Goal: Task Accomplishment & Management: Use online tool/utility

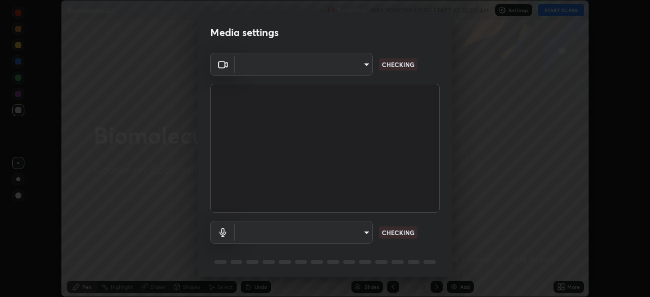
scroll to position [36, 0]
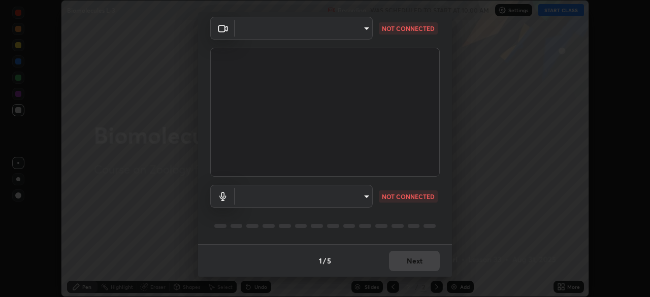
type input "e68af464f7f9ec2662c8dd58f0462b2d9bd4a3adfc91c634b4d9ed550f7d79d6"
type input "a7f7b396406f2fc47ee5579249efe5499b1f1c2fa23e515da08d6be7c687742f"
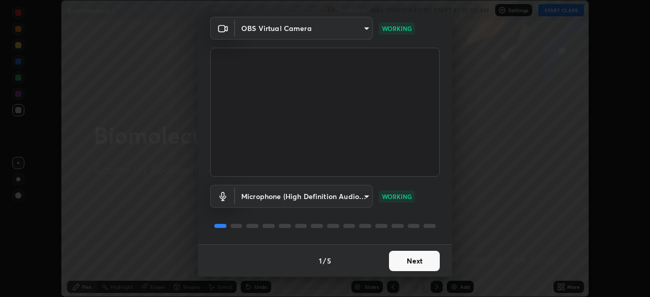
click at [401, 259] on button "Next" at bounding box center [414, 261] width 51 height 20
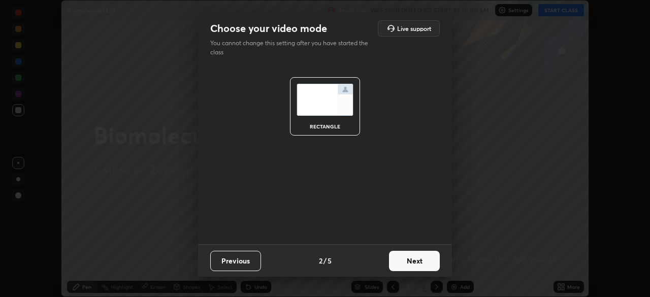
scroll to position [0, 0]
click at [398, 256] on button "Next" at bounding box center [414, 261] width 51 height 20
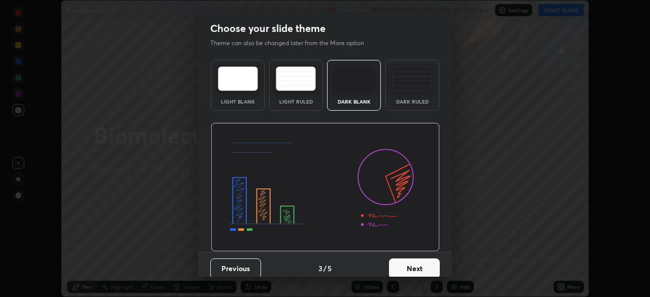
scroll to position [8, 0]
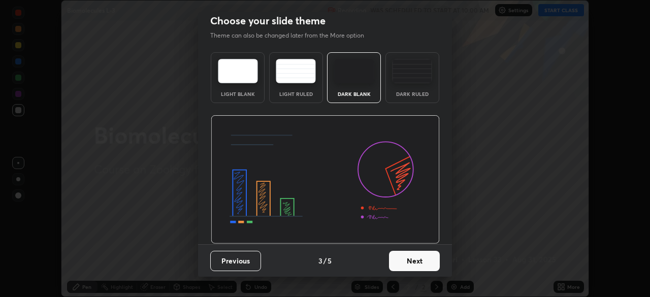
click at [401, 263] on button "Next" at bounding box center [414, 261] width 51 height 20
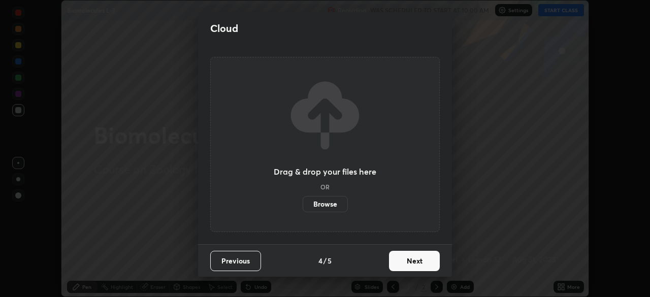
click at [402, 261] on button "Next" at bounding box center [414, 261] width 51 height 20
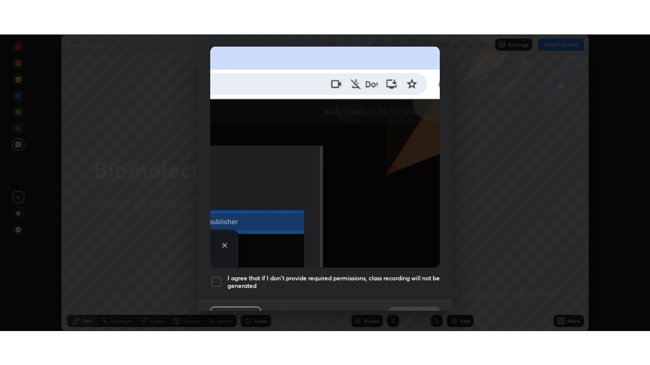
scroll to position [243, 0]
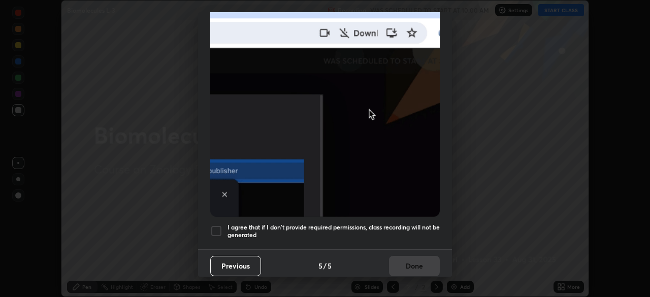
click at [220, 226] on div at bounding box center [216, 231] width 12 height 12
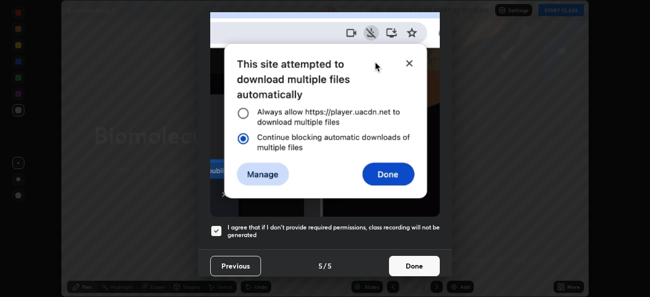
click at [409, 266] on button "Done" at bounding box center [414, 266] width 51 height 20
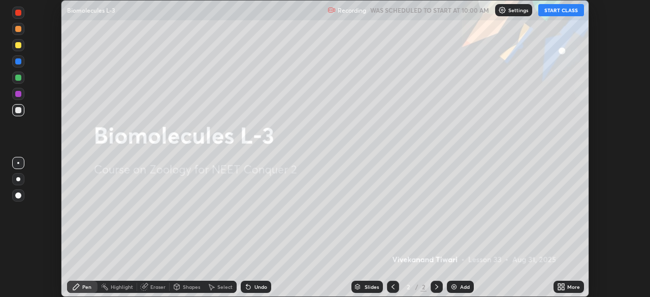
click at [570, 289] on div "More" at bounding box center [573, 286] width 13 height 5
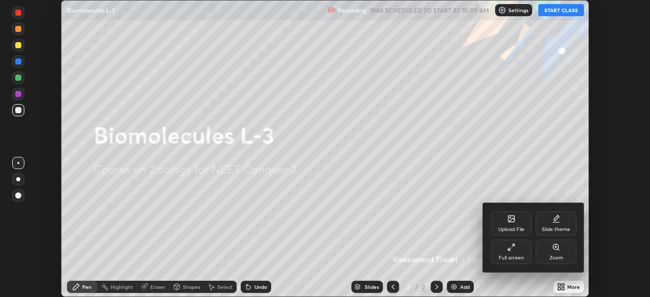
click at [509, 248] on icon at bounding box center [511, 247] width 8 height 8
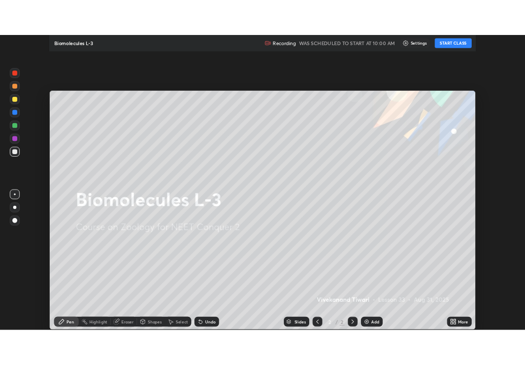
scroll to position [365, 650]
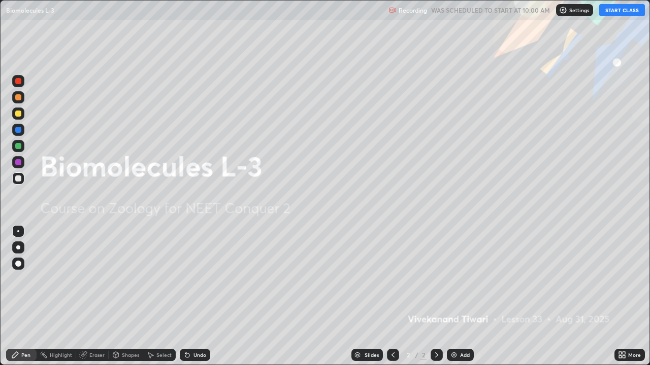
click at [620, 296] on icon at bounding box center [620, 353] width 3 height 3
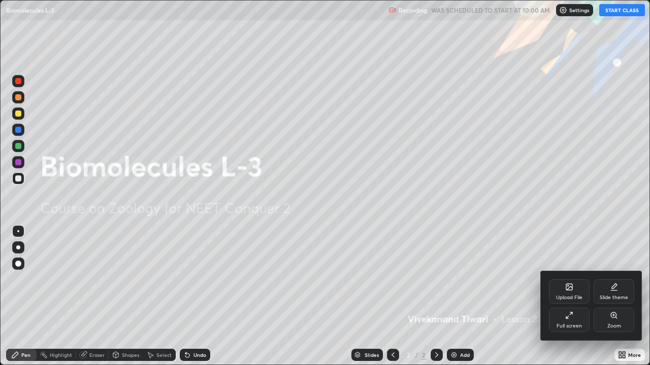
click at [611, 292] on div "Slide theme" at bounding box center [613, 292] width 41 height 24
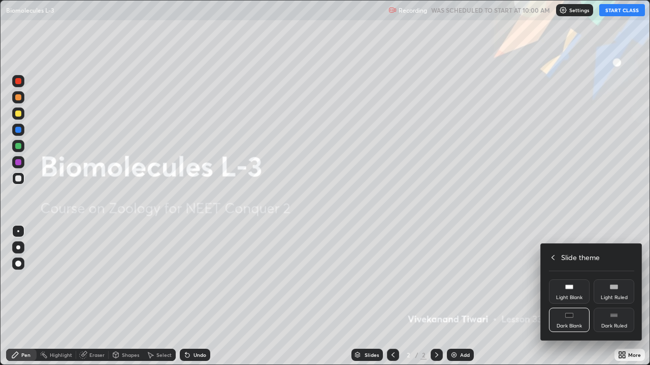
click at [612, 296] on div "Dark Ruled" at bounding box center [613, 320] width 41 height 24
click at [619, 10] on div at bounding box center [325, 182] width 650 height 365
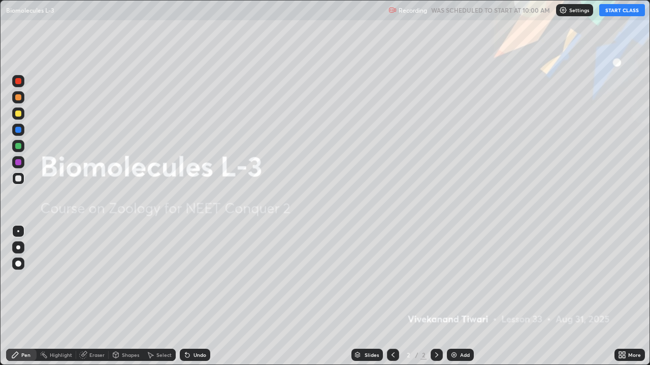
click at [456, 296] on div "Add" at bounding box center [460, 355] width 27 height 12
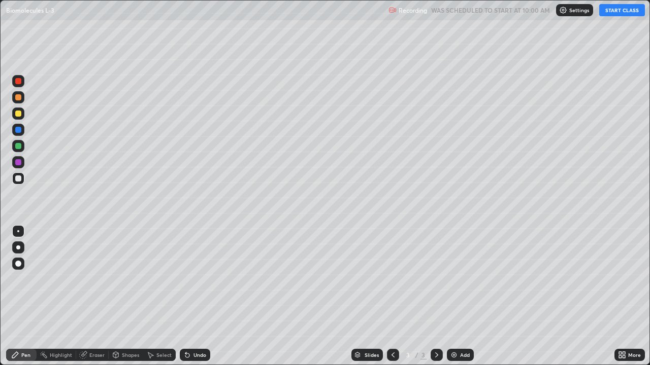
click at [21, 114] on div at bounding box center [18, 114] width 6 height 6
click at [17, 129] on div at bounding box center [18, 130] width 6 height 6
click at [608, 15] on button "START CLASS" at bounding box center [622, 10] width 46 height 12
click at [95, 296] on div "Eraser" at bounding box center [96, 355] width 15 height 5
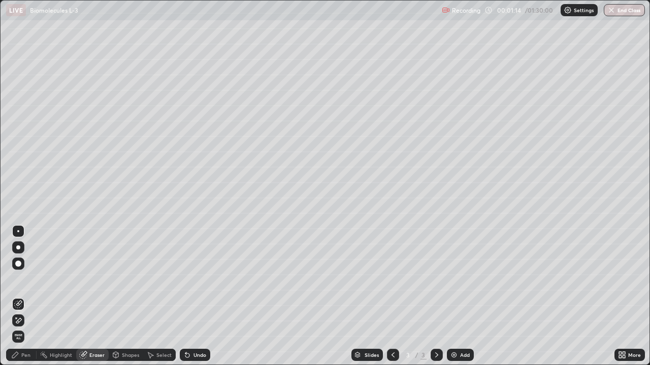
click at [27, 296] on div "Pen" at bounding box center [25, 355] width 9 height 5
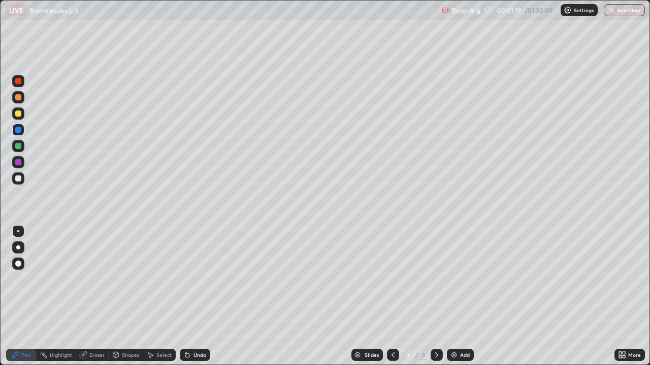
click at [100, 296] on div "Eraser" at bounding box center [92, 355] width 32 height 12
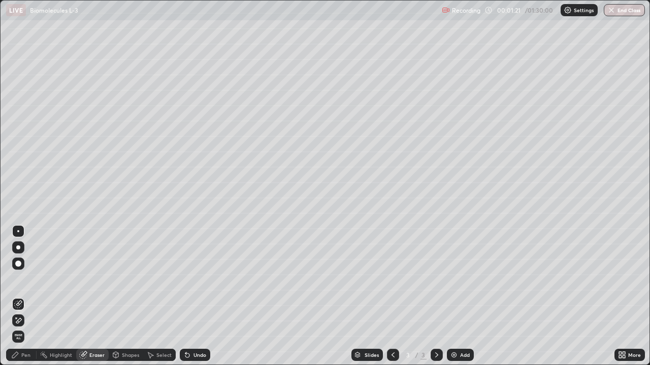
click at [23, 296] on div "Pen" at bounding box center [25, 355] width 9 height 5
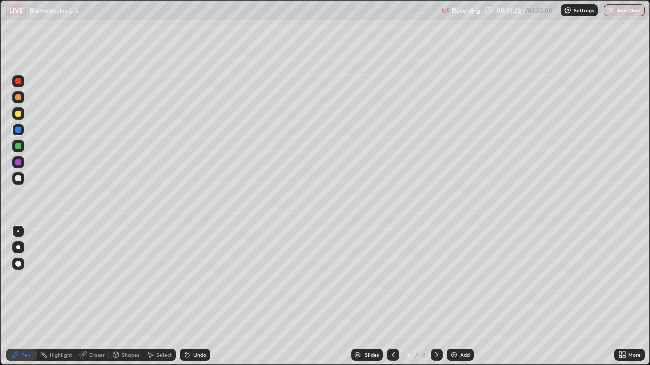
click at [20, 115] on div at bounding box center [18, 114] width 6 height 6
click at [15, 92] on div at bounding box center [18, 97] width 12 height 12
click at [461, 296] on div "Add" at bounding box center [460, 355] width 27 height 12
click at [92, 296] on div "Eraser" at bounding box center [96, 355] width 15 height 5
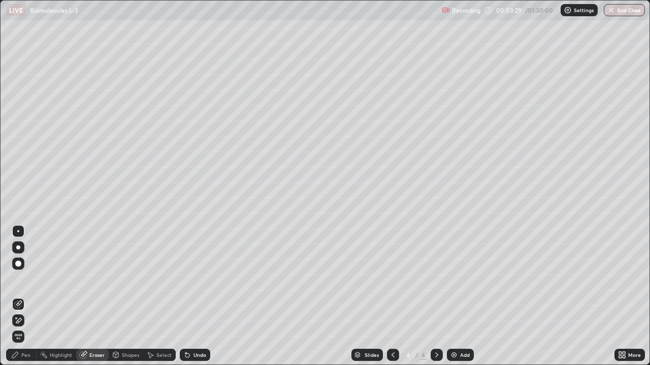
click at [24, 296] on div "Pen" at bounding box center [25, 355] width 9 height 5
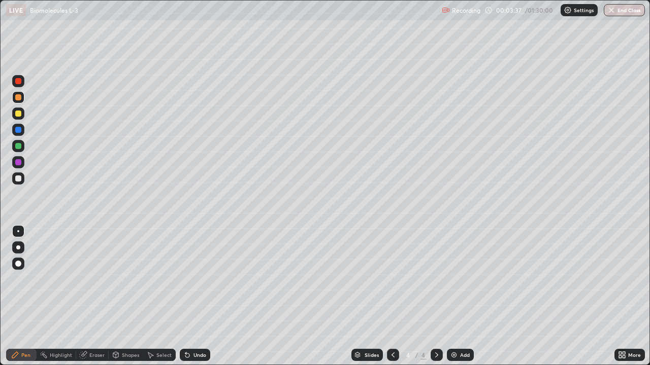
click at [17, 145] on div at bounding box center [18, 146] width 6 height 6
click at [93, 296] on div "Eraser" at bounding box center [96, 355] width 15 height 5
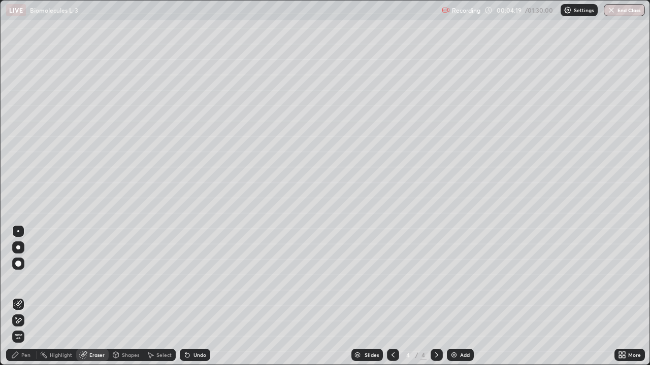
click at [29, 296] on div "Pen" at bounding box center [25, 355] width 9 height 5
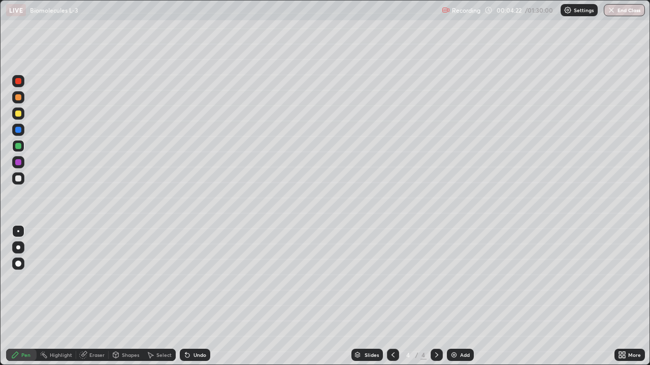
click at [90, 296] on div "Eraser" at bounding box center [92, 355] width 32 height 12
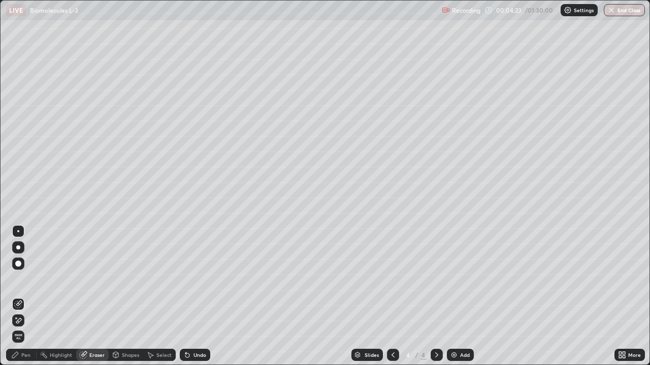
click at [20, 296] on div "Pen" at bounding box center [21, 355] width 30 height 12
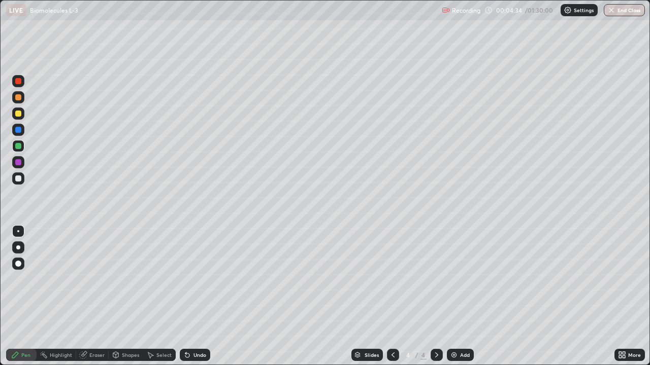
click at [89, 296] on div "Eraser" at bounding box center [96, 355] width 15 height 5
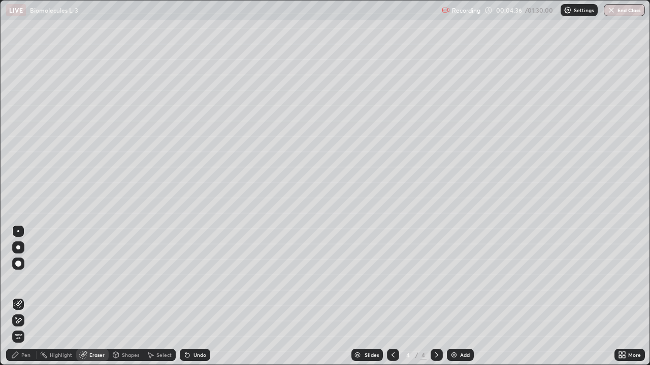
click at [18, 296] on icon at bounding box center [15, 355] width 8 height 8
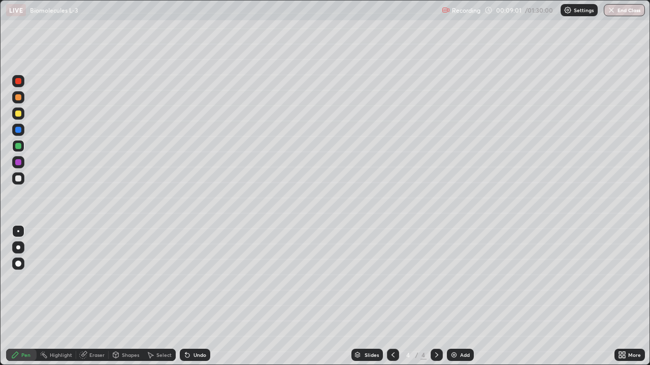
click at [90, 296] on div "Eraser" at bounding box center [96, 355] width 15 height 5
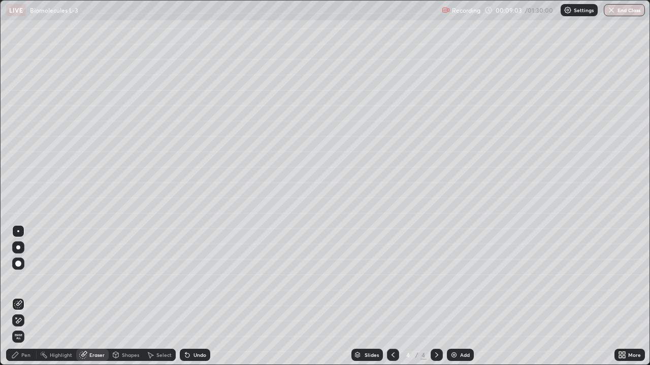
click at [18, 296] on div "Pen" at bounding box center [21, 355] width 30 height 12
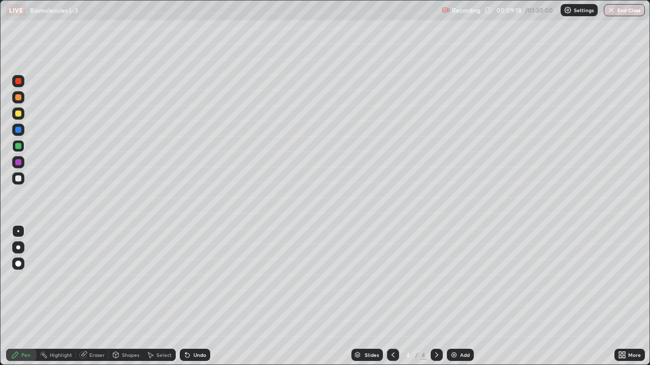
click at [95, 296] on div "Eraser" at bounding box center [96, 355] width 15 height 5
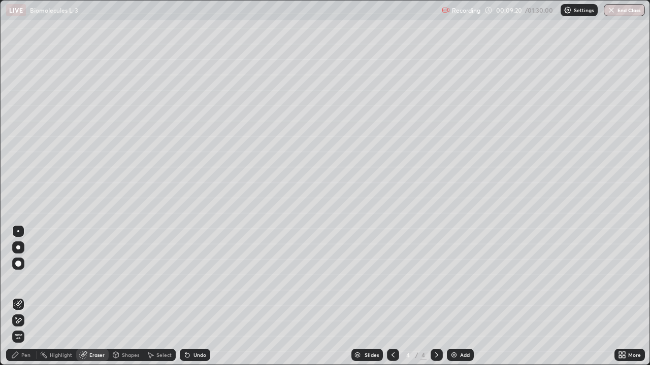
click at [27, 296] on div "Pen" at bounding box center [25, 355] width 9 height 5
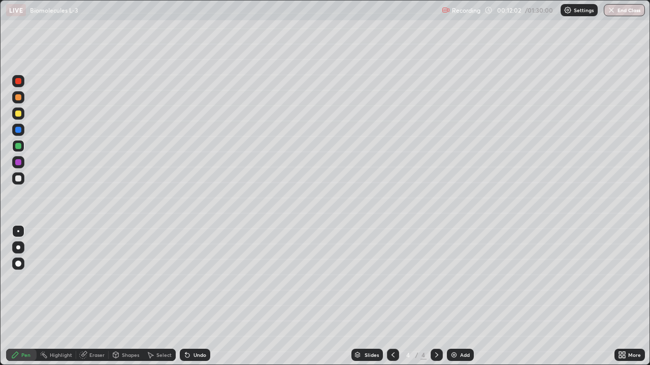
click at [93, 296] on div "Eraser" at bounding box center [96, 355] width 15 height 5
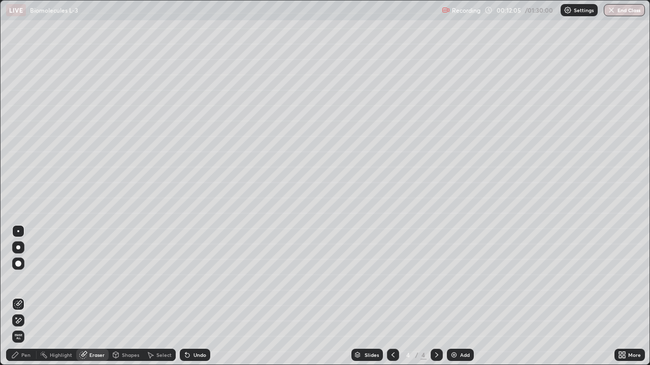
click at [21, 296] on div "Pen" at bounding box center [21, 355] width 30 height 12
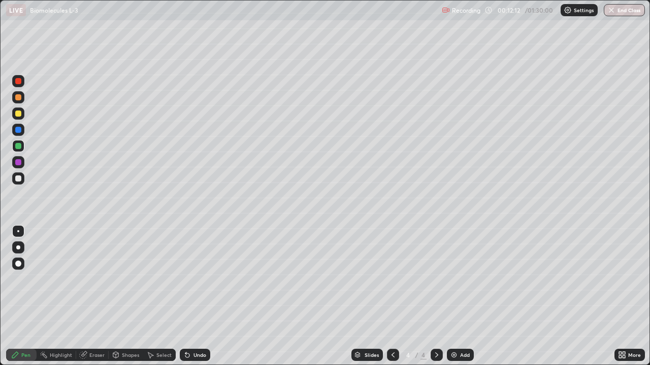
click at [89, 296] on div "Eraser" at bounding box center [92, 355] width 32 height 12
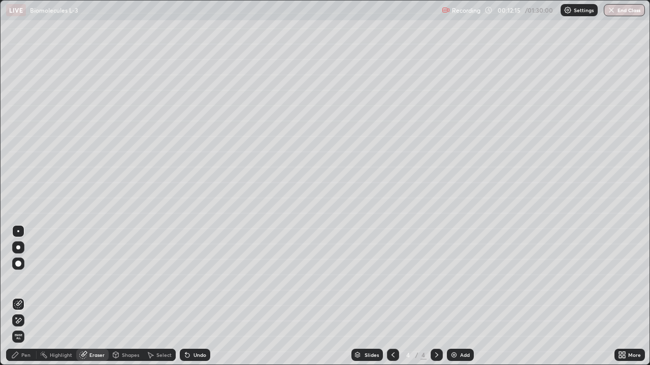
click at [21, 296] on div "Pen" at bounding box center [25, 355] width 9 height 5
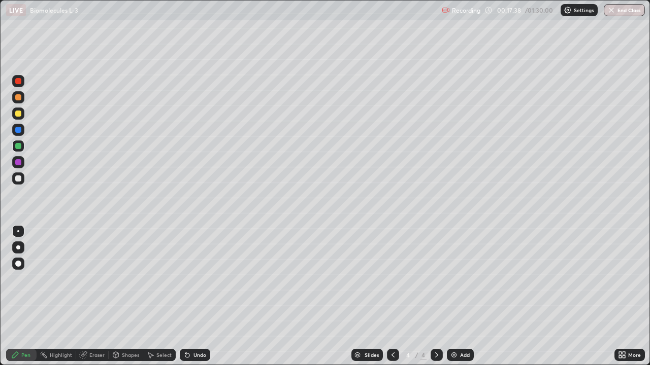
click at [454, 296] on img at bounding box center [454, 355] width 8 height 8
click at [92, 296] on div "Eraser" at bounding box center [96, 355] width 15 height 5
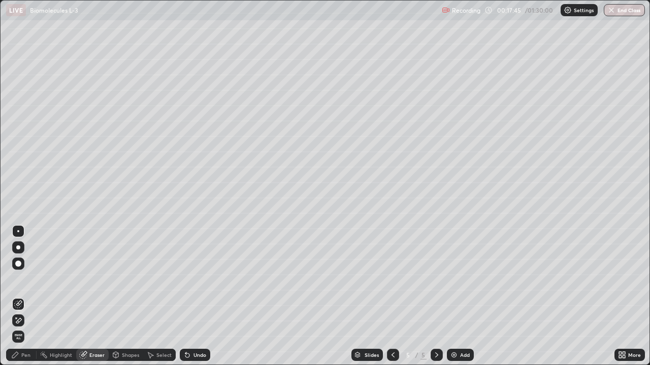
click at [23, 296] on div "Pen" at bounding box center [25, 355] width 9 height 5
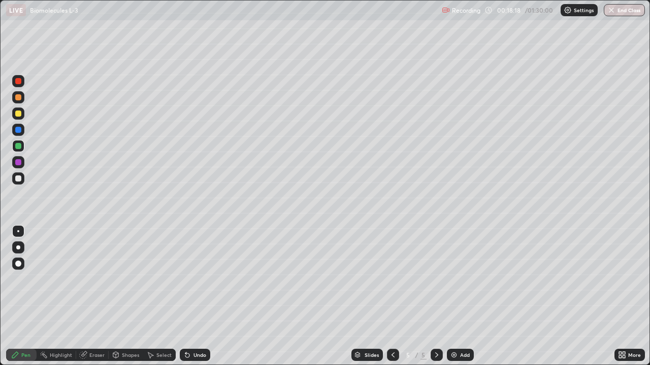
click at [86, 296] on icon at bounding box center [83, 355] width 8 height 8
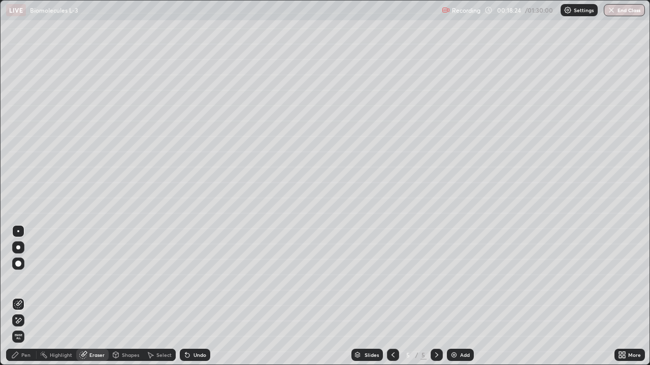
click at [27, 296] on div "Pen" at bounding box center [21, 355] width 30 height 12
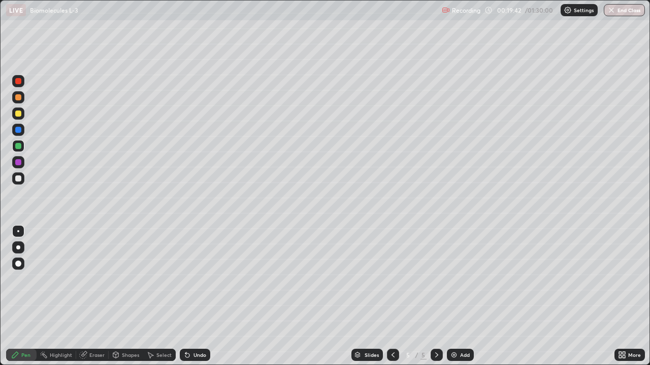
click at [92, 296] on div "Eraser" at bounding box center [96, 355] width 15 height 5
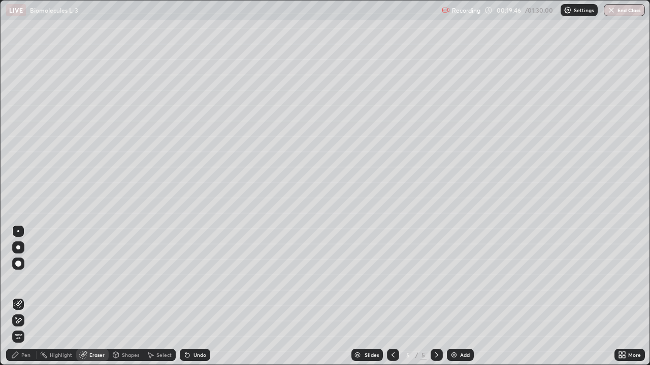
click at [24, 296] on div "Pen" at bounding box center [21, 355] width 30 height 12
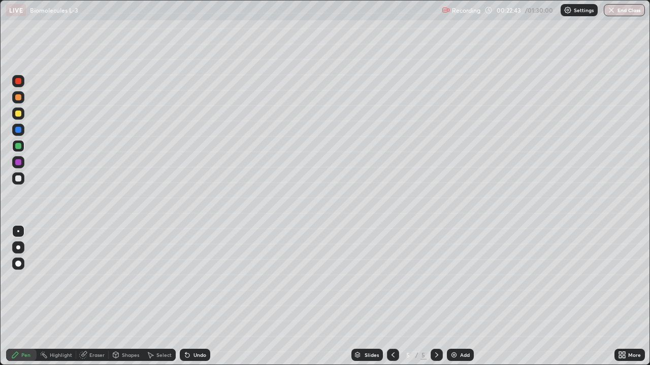
click at [86, 296] on icon at bounding box center [83, 355] width 8 height 8
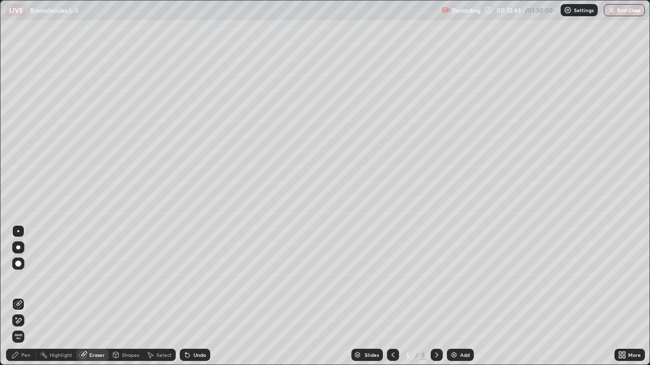
click at [89, 296] on div "Eraser" at bounding box center [92, 355] width 32 height 12
click at [17, 296] on div "Pen" at bounding box center [21, 355] width 30 height 12
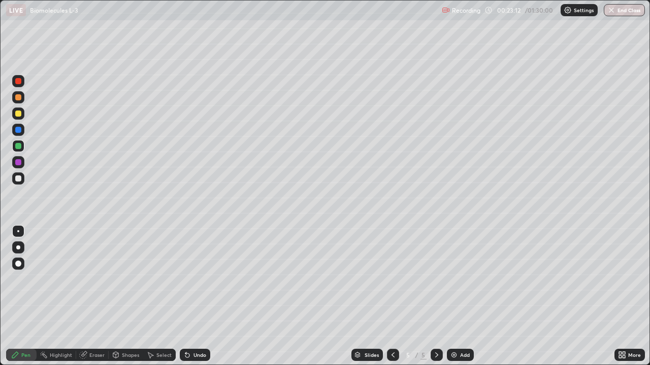
click at [57, 296] on div "Highlight" at bounding box center [61, 355] width 22 height 5
click at [94, 296] on div "Eraser" at bounding box center [96, 355] width 15 height 5
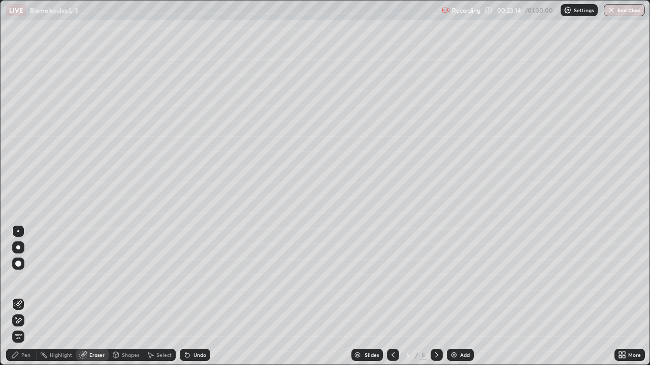
click at [27, 296] on div "Pen" at bounding box center [25, 355] width 9 height 5
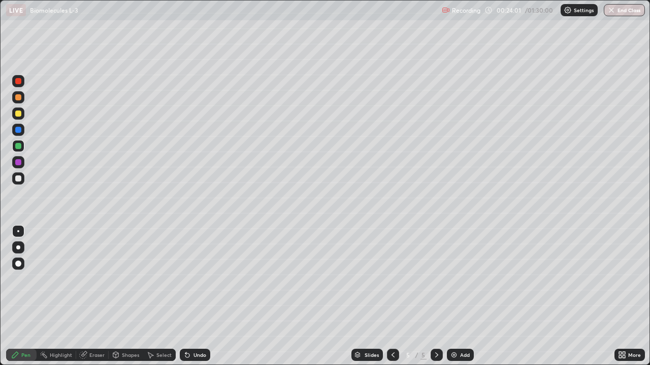
click at [88, 296] on div "Eraser" at bounding box center [92, 355] width 32 height 12
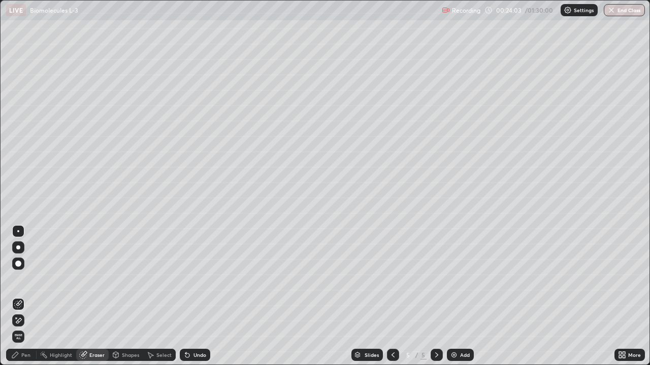
click at [26, 296] on div "Pen" at bounding box center [25, 355] width 9 height 5
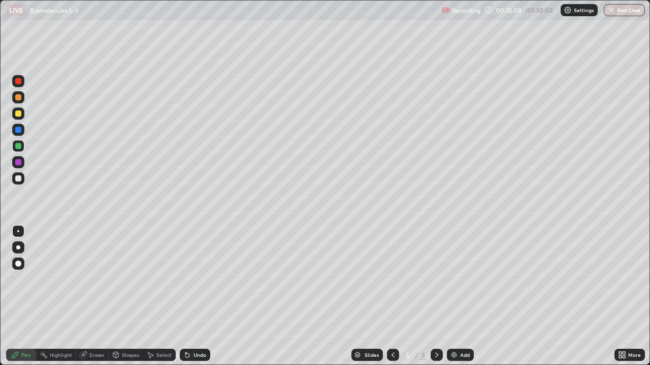
click at [90, 296] on div "Eraser" at bounding box center [92, 355] width 32 height 12
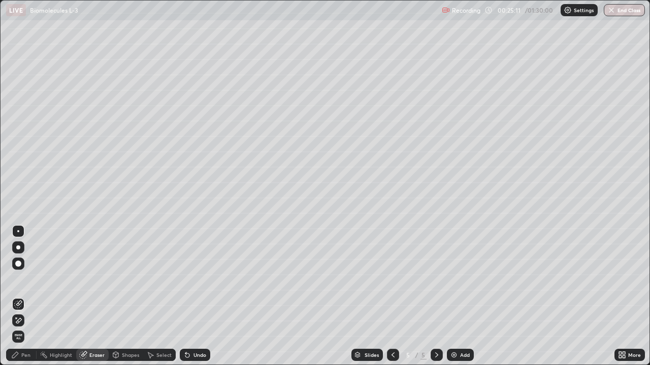
click at [24, 296] on div "Pen" at bounding box center [21, 355] width 30 height 12
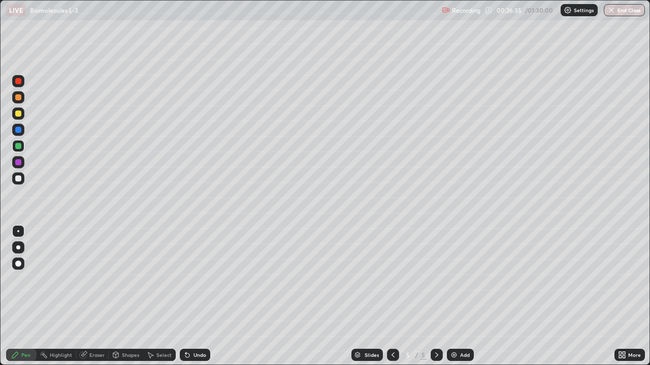
click at [100, 296] on div "Eraser" at bounding box center [96, 355] width 15 height 5
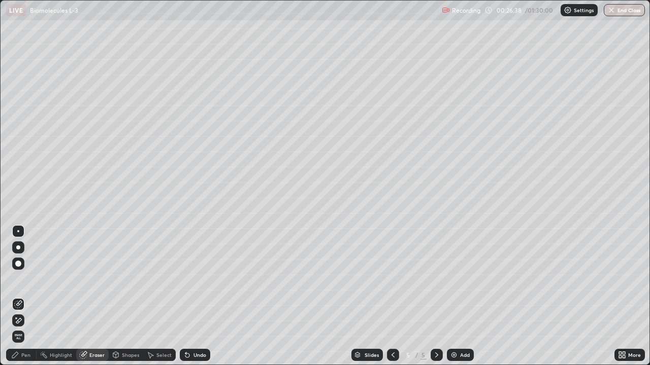
click at [22, 296] on div "Pen" at bounding box center [25, 355] width 9 height 5
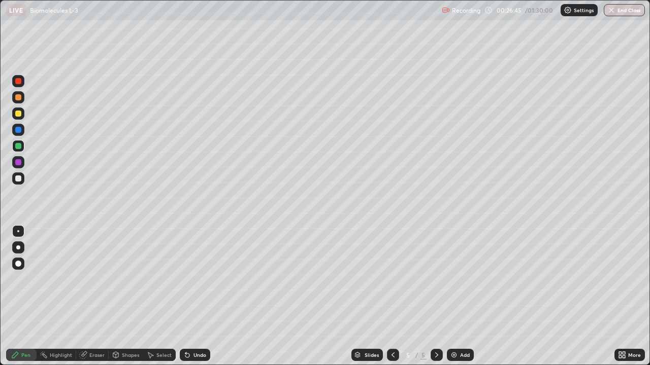
click at [87, 296] on div "Eraser" at bounding box center [92, 355] width 32 height 12
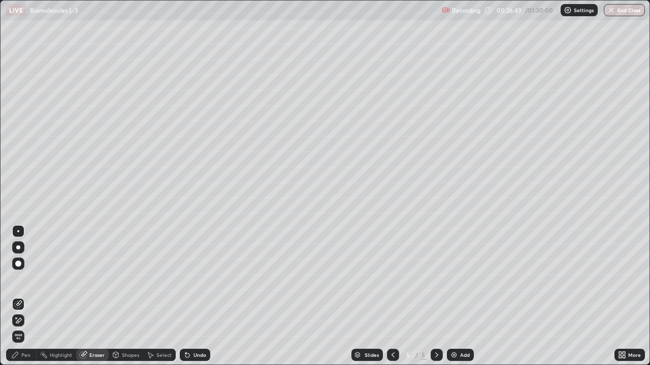
click at [23, 296] on div "Pen" at bounding box center [21, 355] width 30 height 12
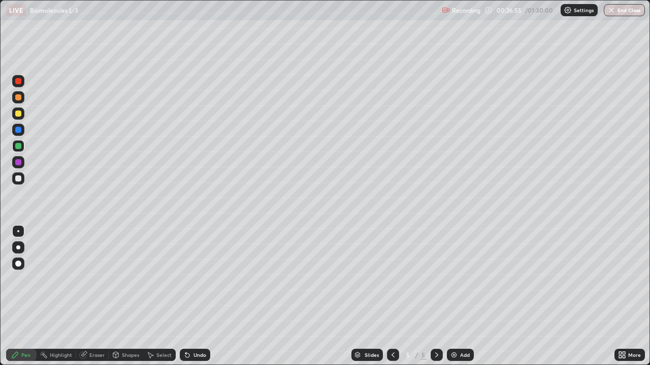
click at [24, 296] on div "Pen" at bounding box center [25, 355] width 9 height 5
click at [453, 296] on img at bounding box center [454, 355] width 8 height 8
click at [90, 296] on div "Eraser" at bounding box center [96, 355] width 15 height 5
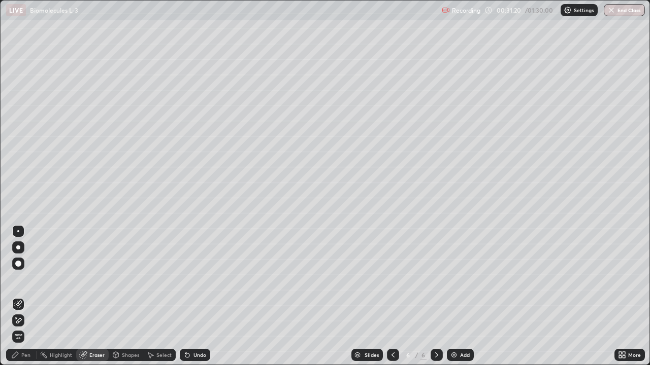
click at [26, 296] on div "Pen" at bounding box center [25, 355] width 9 height 5
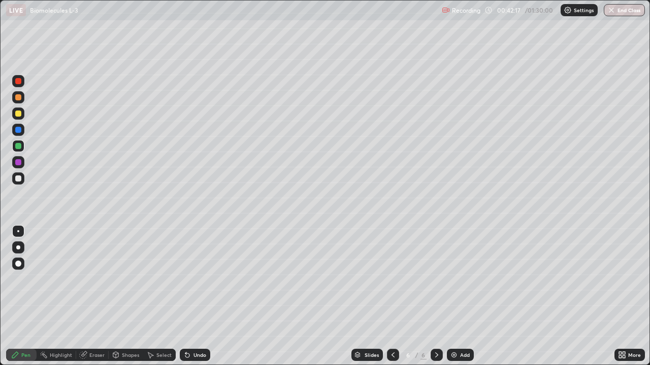
click at [392, 296] on icon at bounding box center [393, 355] width 8 height 8
click at [436, 296] on icon at bounding box center [436, 355] width 8 height 8
click at [455, 296] on img at bounding box center [454, 355] width 8 height 8
click at [19, 97] on div at bounding box center [18, 97] width 6 height 6
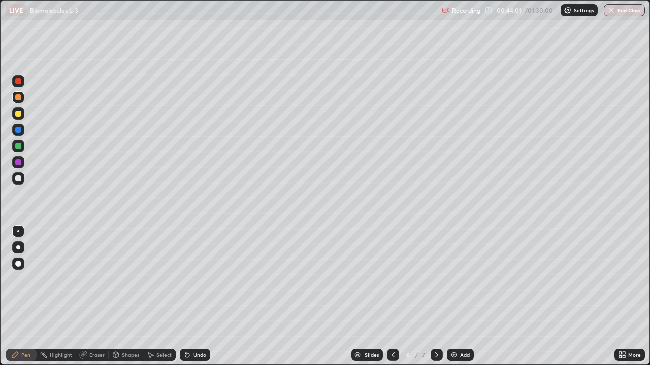
click at [96, 296] on div "Eraser" at bounding box center [92, 355] width 32 height 12
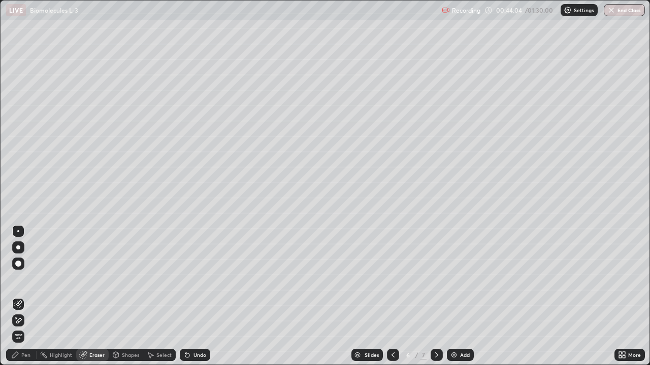
click at [26, 296] on div "Pen" at bounding box center [21, 355] width 30 height 12
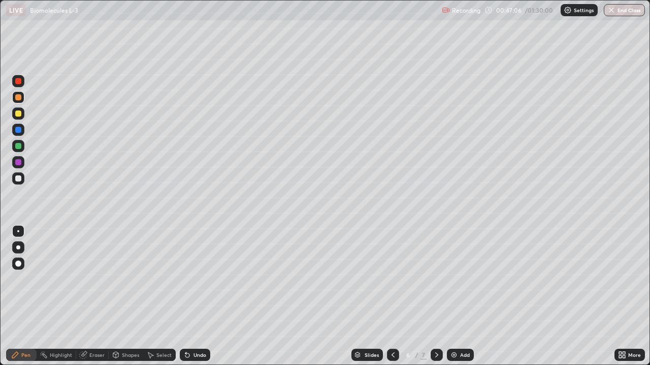
click at [20, 296] on div "Pen" at bounding box center [21, 355] width 30 height 12
click at [94, 296] on div "Eraser" at bounding box center [92, 355] width 32 height 12
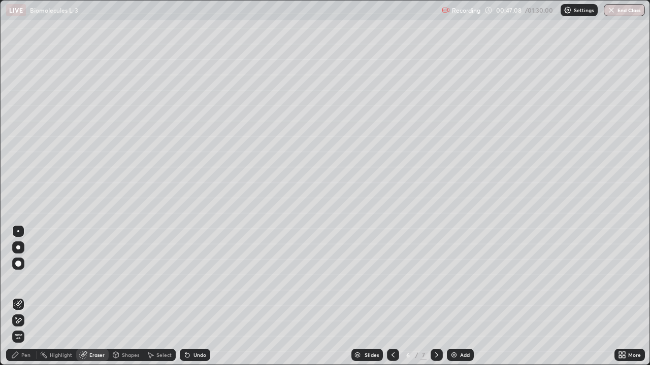
click at [13, 296] on icon at bounding box center [15, 355] width 8 height 8
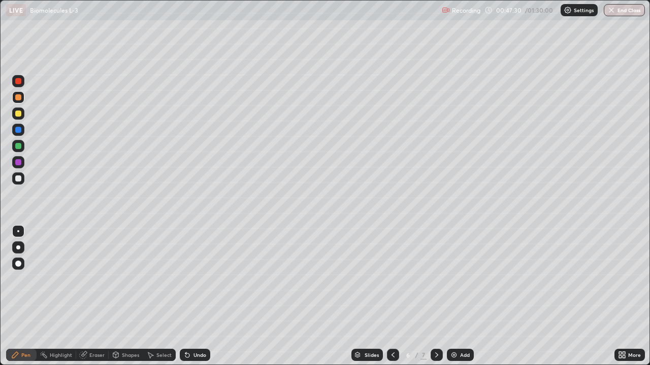
click at [96, 296] on div "Eraser" at bounding box center [96, 355] width 15 height 5
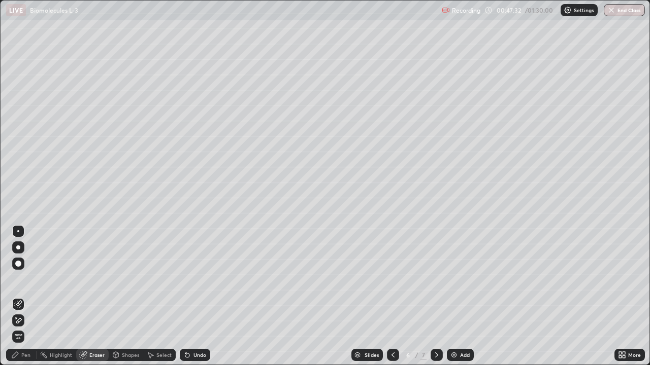
click at [24, 296] on div "Pen" at bounding box center [25, 355] width 9 height 5
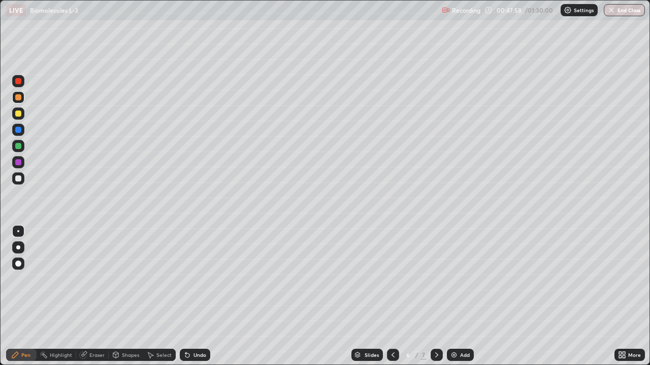
click at [91, 296] on div "Eraser" at bounding box center [92, 355] width 32 height 12
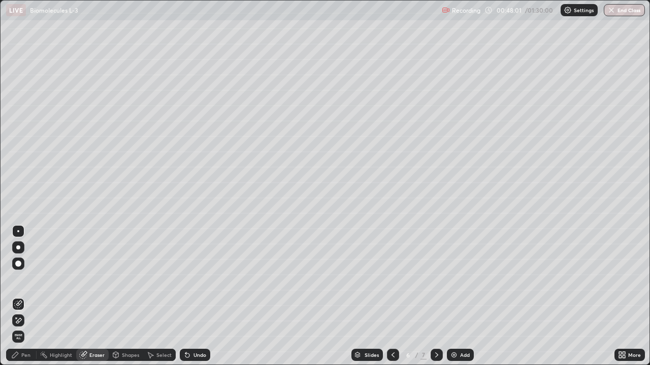
click at [25, 296] on div "Pen" at bounding box center [21, 355] width 30 height 12
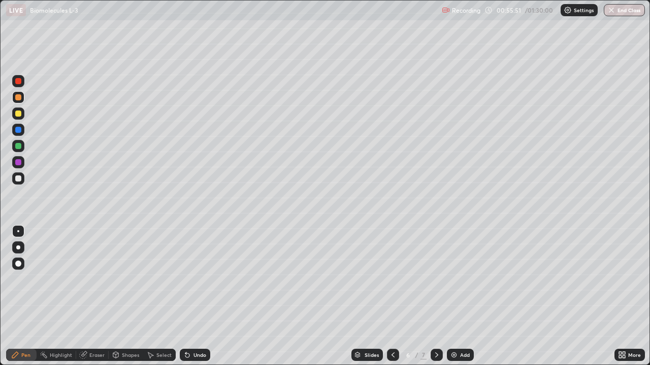
click at [453, 296] on img at bounding box center [454, 355] width 8 height 8
click at [85, 296] on icon at bounding box center [83, 355] width 7 height 7
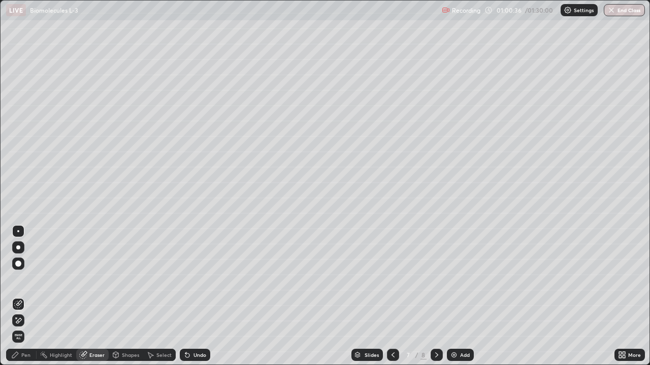
click at [26, 296] on div "Pen" at bounding box center [21, 355] width 30 height 12
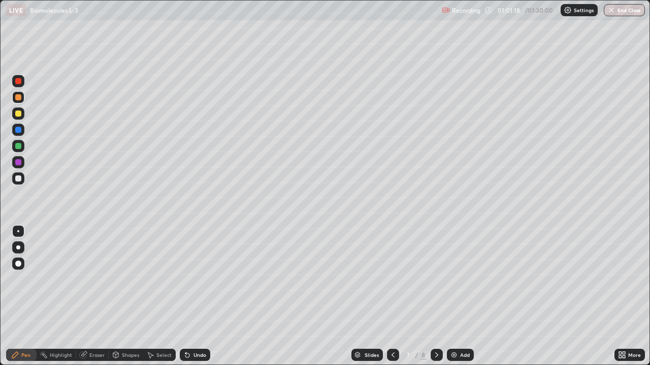
click at [423, 20] on div "LIVE Biomolecules L-3" at bounding box center [221, 10] width 431 height 20
click at [427, 19] on div "LIVE Biomolecules L-3" at bounding box center [221, 10] width 431 height 20
click at [97, 296] on div "Eraser" at bounding box center [96, 355] width 15 height 5
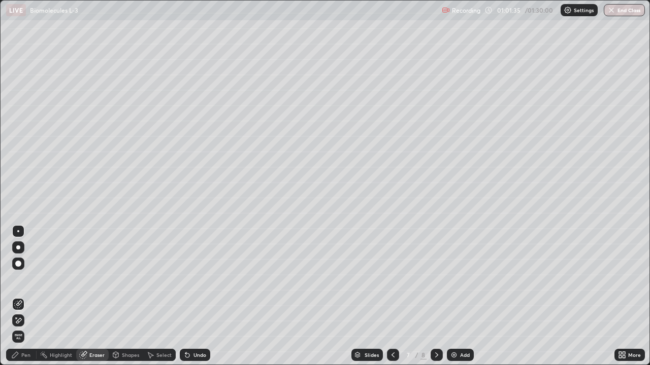
click at [19, 296] on div "Pen" at bounding box center [21, 355] width 30 height 12
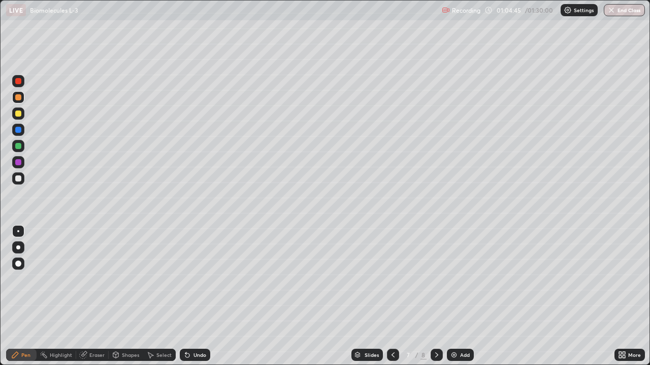
click at [88, 296] on div "Eraser" at bounding box center [92, 355] width 32 height 12
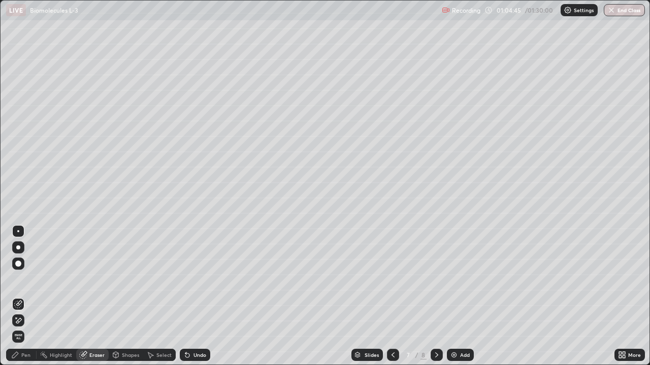
click at [19, 296] on span "Erase all" at bounding box center [18, 337] width 11 height 6
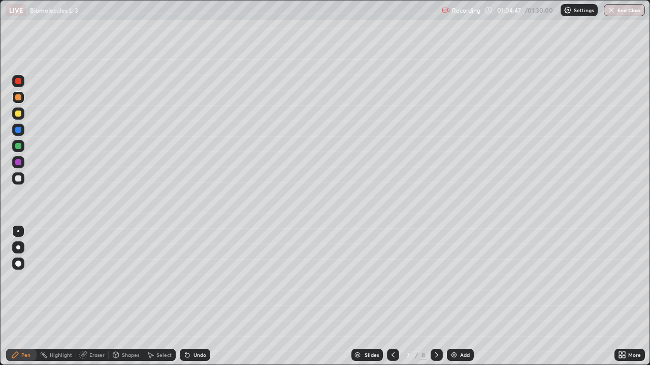
click at [27, 296] on div "Pen" at bounding box center [25, 355] width 9 height 5
click at [17, 113] on div at bounding box center [18, 114] width 6 height 6
click at [89, 296] on div "Eraser" at bounding box center [96, 355] width 15 height 5
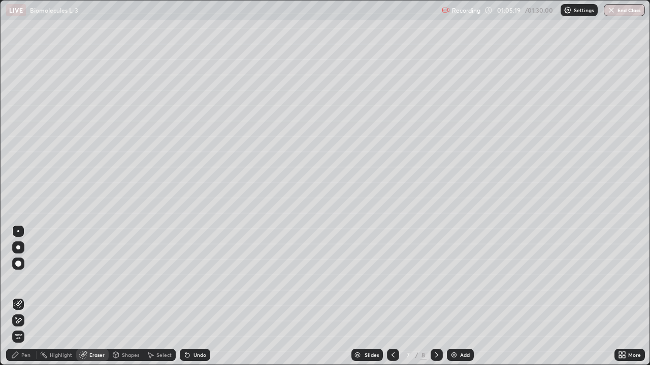
click at [21, 296] on div "Pen" at bounding box center [21, 355] width 30 height 12
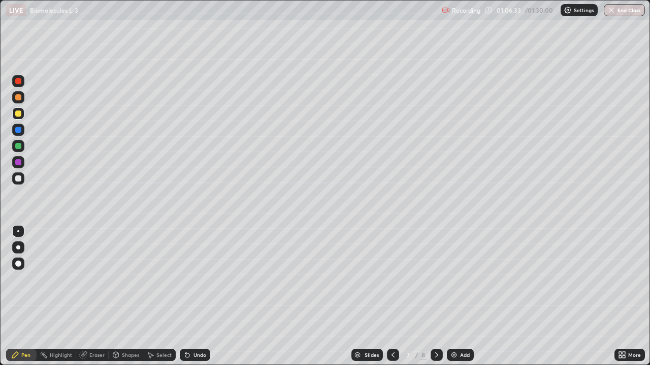
click at [91, 296] on div "Eraser" at bounding box center [96, 355] width 15 height 5
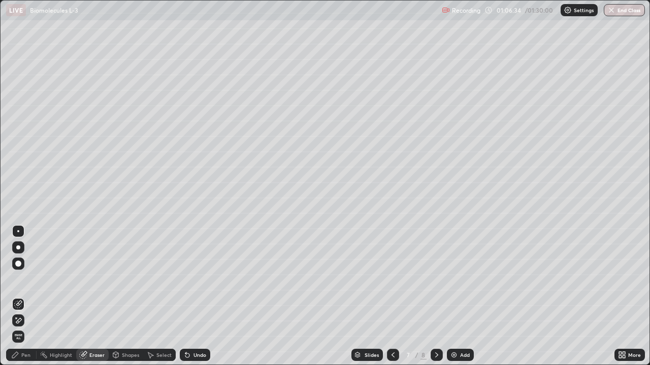
click at [24, 296] on div "Pen" at bounding box center [25, 355] width 9 height 5
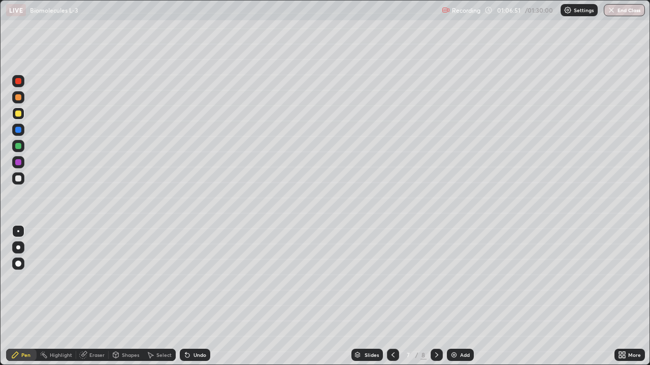
click at [25, 92] on div at bounding box center [18, 97] width 16 height 16
click at [86, 296] on icon at bounding box center [83, 355] width 8 height 8
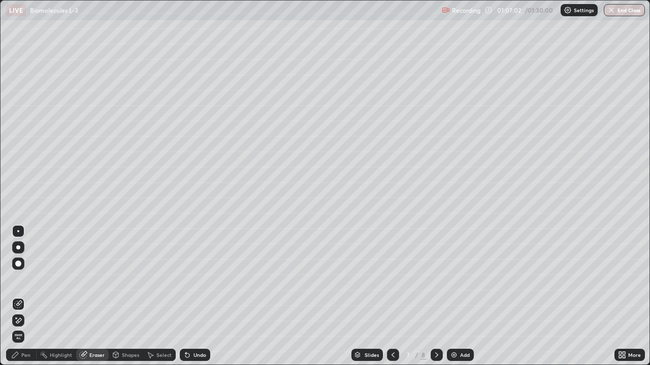
click at [19, 296] on div "Pen" at bounding box center [21, 355] width 30 height 12
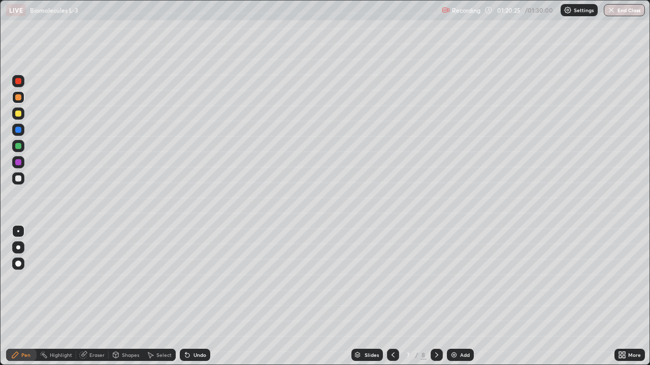
click at [450, 296] on img at bounding box center [454, 355] width 8 height 8
click at [18, 145] on div at bounding box center [18, 146] width 6 height 6
click at [18, 114] on div at bounding box center [18, 114] width 6 height 6
click at [393, 296] on icon at bounding box center [393, 355] width 8 height 8
click at [392, 296] on icon at bounding box center [393, 355] width 8 height 8
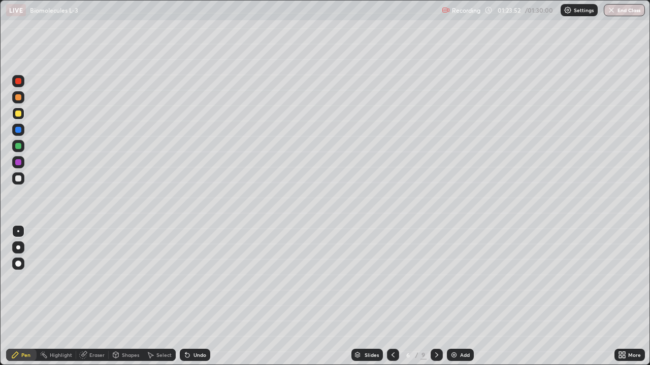
click at [387, 296] on div at bounding box center [393, 355] width 12 height 12
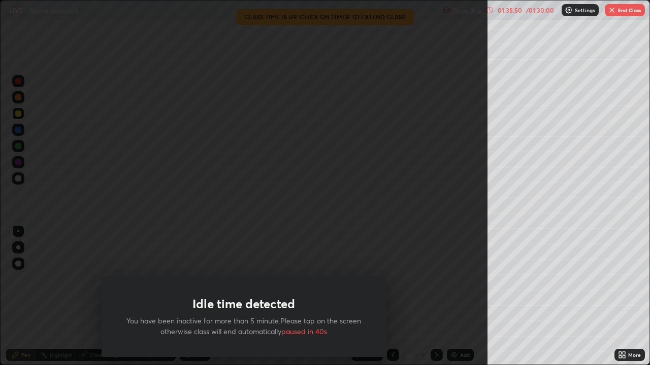
click at [452, 199] on div "Idle time detected You have been inactive for more than 5 minute.Please tap on …" at bounding box center [243, 182] width 487 height 365
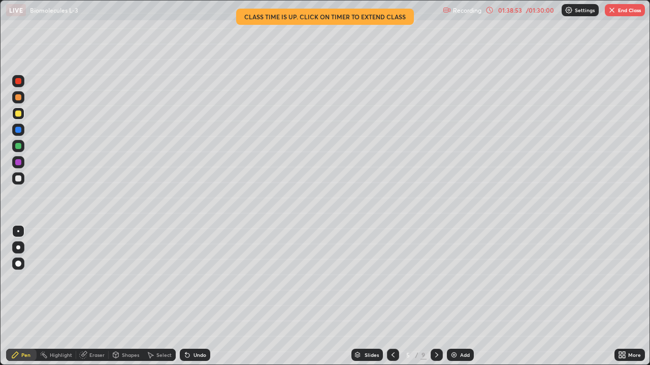
click at [621, 9] on button "End Class" at bounding box center [625, 10] width 40 height 12
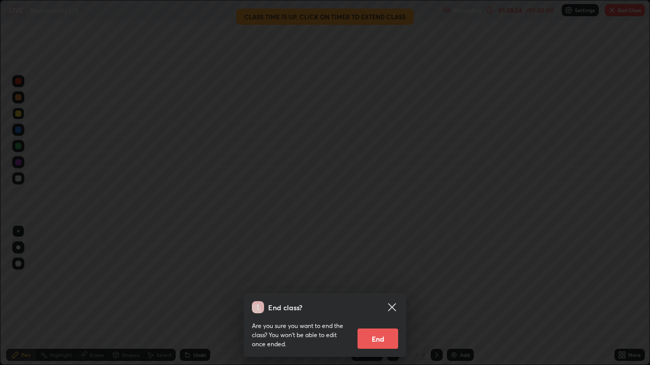
click at [388, 296] on button "End" at bounding box center [377, 339] width 41 height 20
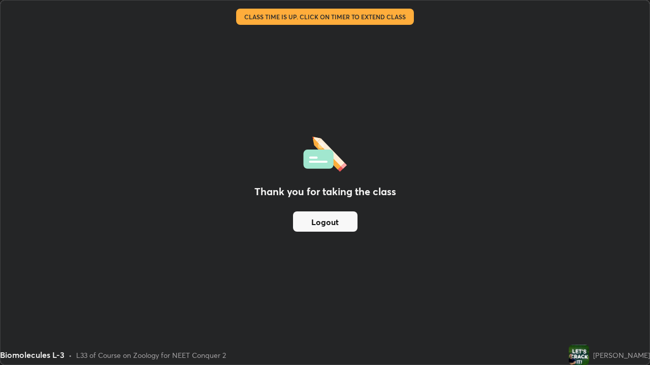
click at [339, 214] on button "Logout" at bounding box center [325, 222] width 64 height 20
click at [343, 227] on button "Logout" at bounding box center [325, 222] width 64 height 20
click at [351, 222] on button "Logout" at bounding box center [325, 222] width 64 height 20
click at [344, 218] on button "Logout" at bounding box center [325, 222] width 64 height 20
click at [314, 219] on button "Logout" at bounding box center [325, 222] width 64 height 20
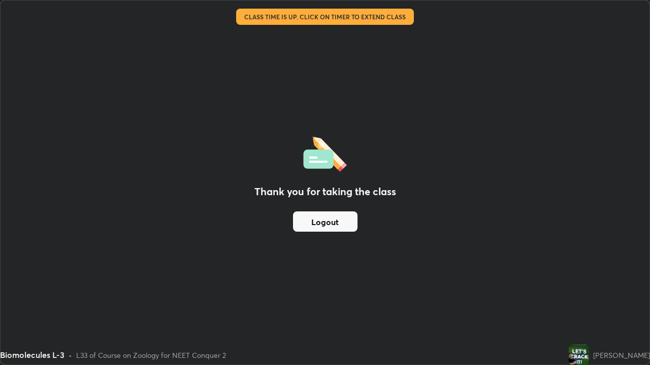
click at [342, 217] on button "Logout" at bounding box center [325, 222] width 64 height 20
click at [337, 222] on button "Logout" at bounding box center [325, 222] width 64 height 20
click at [332, 221] on button "Logout" at bounding box center [325, 222] width 64 height 20
click at [329, 221] on button "Logout" at bounding box center [325, 222] width 64 height 20
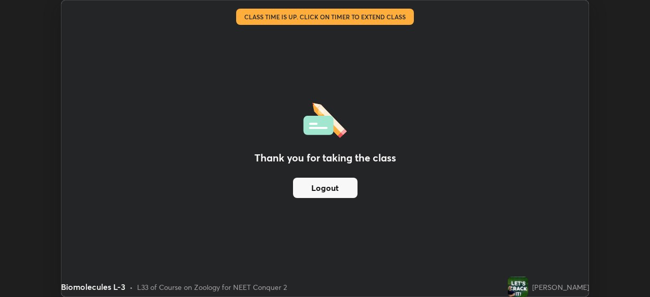
scroll to position [50461, 50108]
click at [343, 190] on button "Logout" at bounding box center [325, 188] width 64 height 20
